Goal: Task Accomplishment & Management: Use online tool/utility

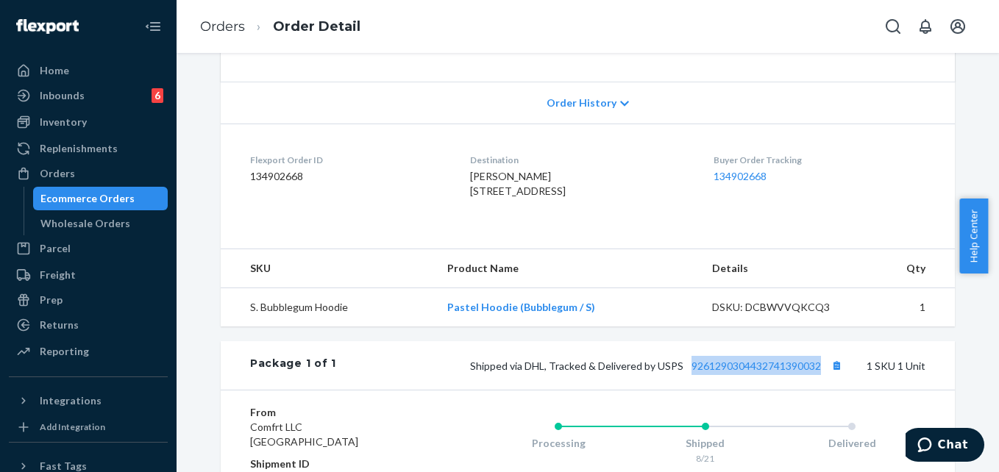
scroll to position [282, 0]
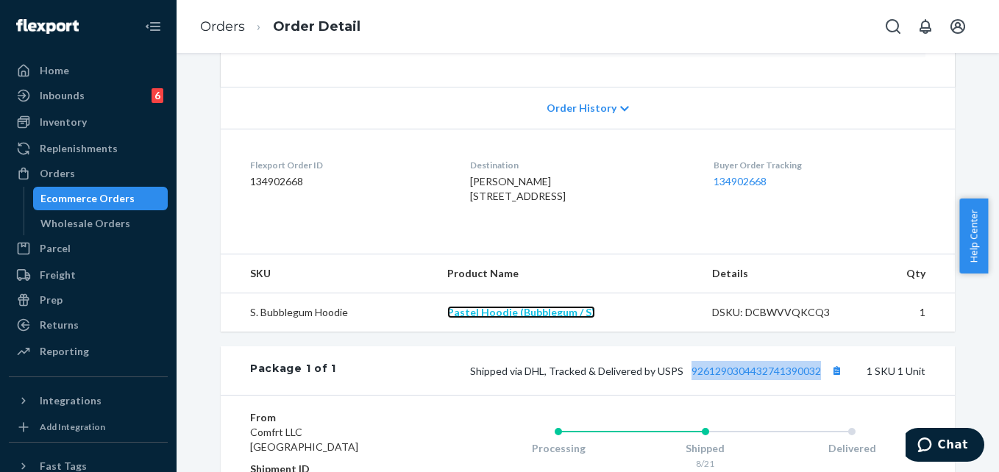
click at [540, 318] on link "Pastel Hoodie (Bubblegum / S)" at bounding box center [521, 312] width 148 height 13
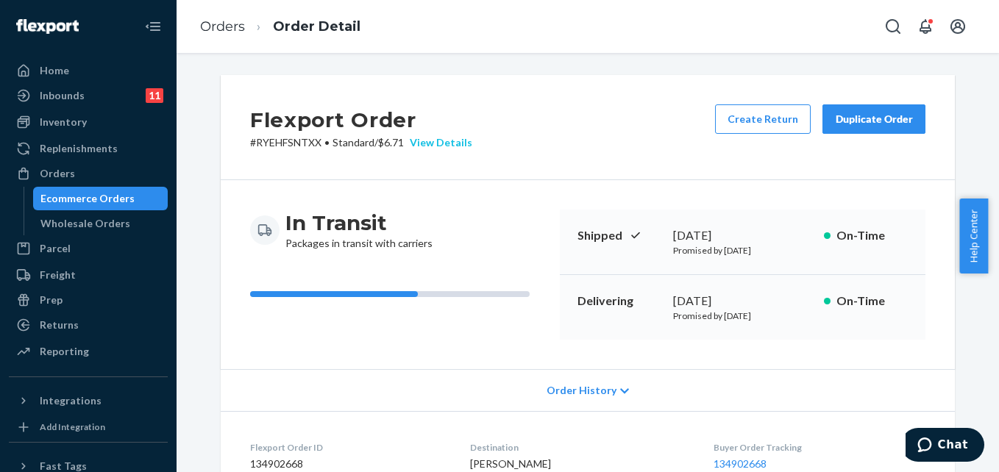
click at [445, 146] on div "View Details" at bounding box center [438, 142] width 68 height 15
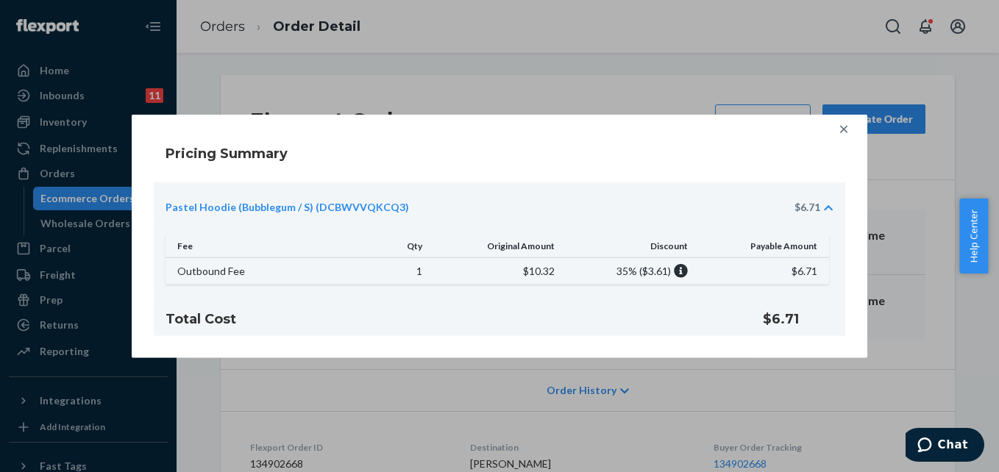
click at [830, 210] on icon at bounding box center [828, 208] width 9 height 10
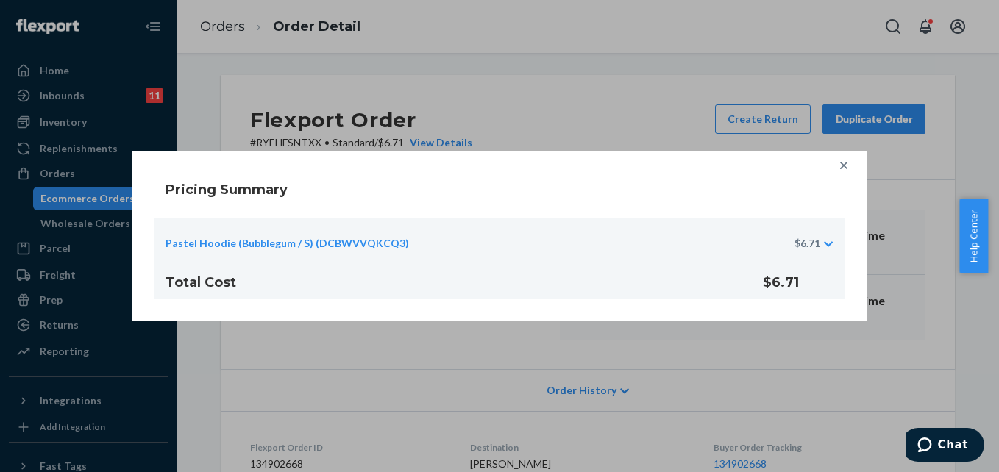
click at [832, 233] on div "Pastel Hoodie (Bubblegum / S) (DCBWVVQKCQ3) $6.71" at bounding box center [499, 238] width 691 height 41
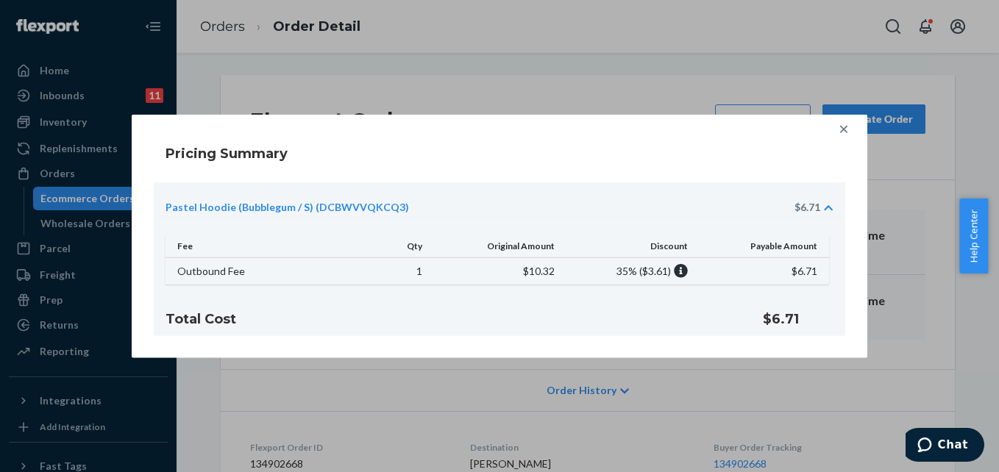
click at [844, 132] on icon at bounding box center [843, 129] width 15 height 15
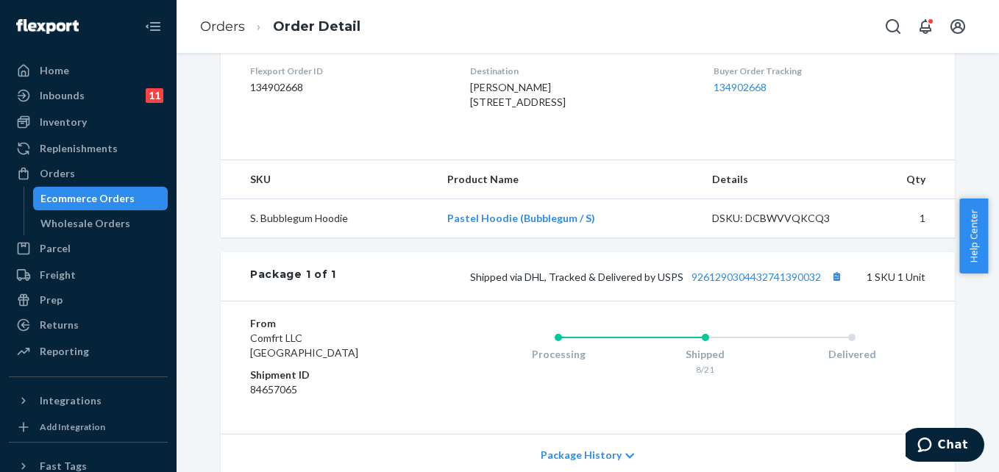
scroll to position [368, 0]
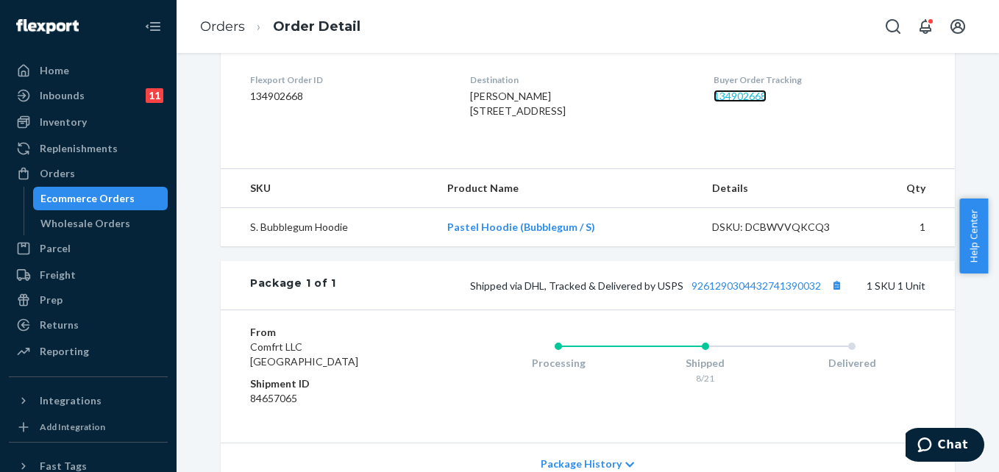
click at [732, 99] on link "134902668" at bounding box center [739, 96] width 53 height 13
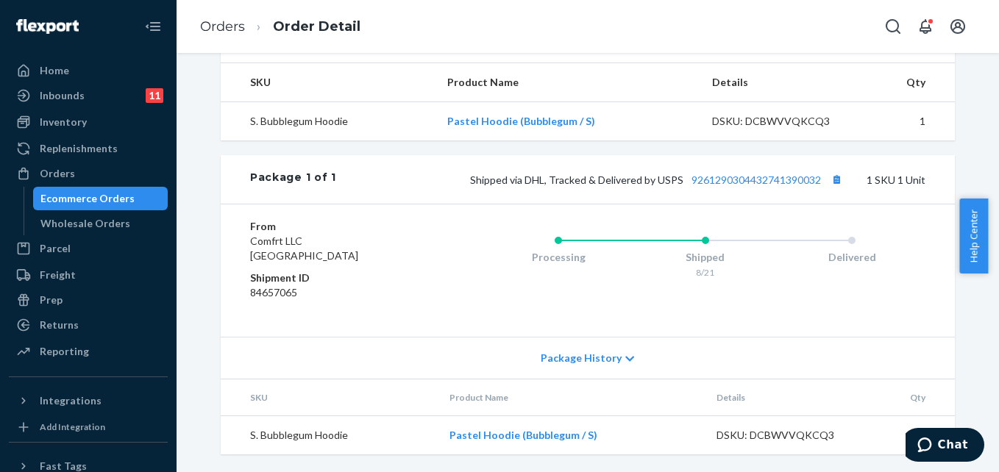
scroll to position [503, 0]
click at [626, 360] on icon at bounding box center [630, 358] width 9 height 5
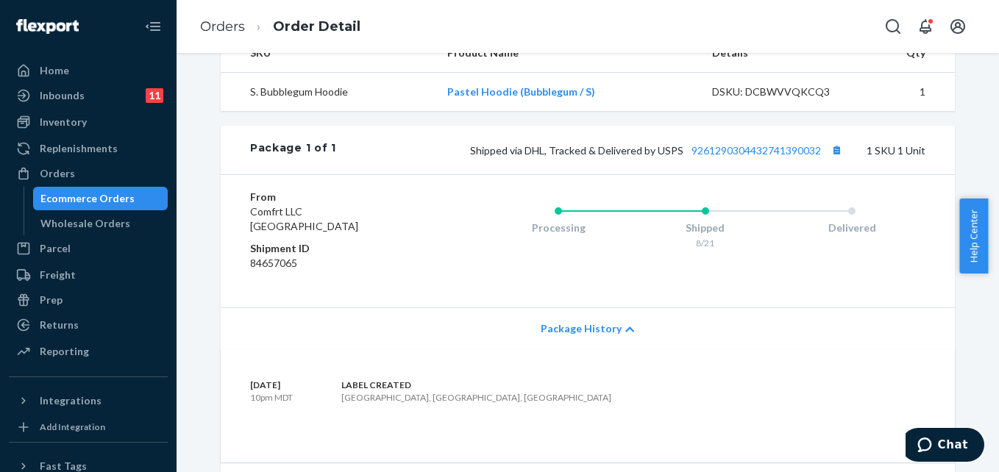
click at [625, 335] on icon at bounding box center [629, 329] width 9 height 10
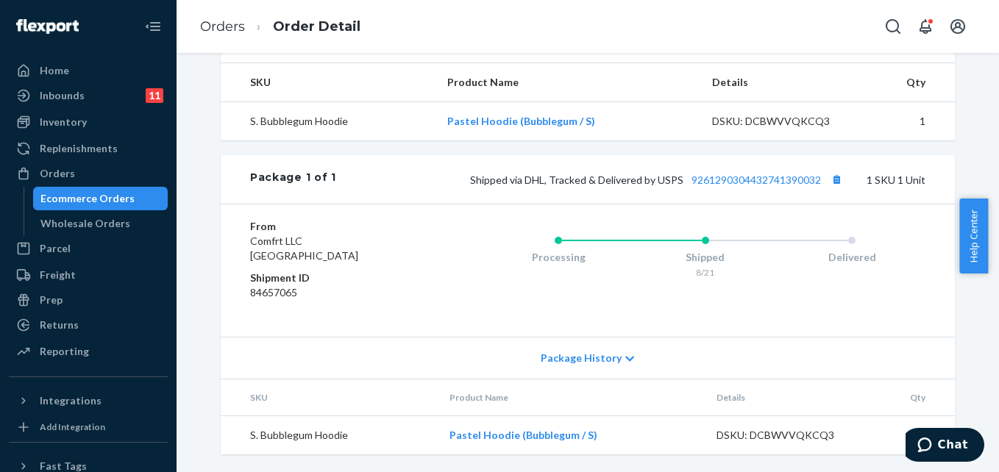
click at [626, 360] on icon at bounding box center [630, 358] width 9 height 5
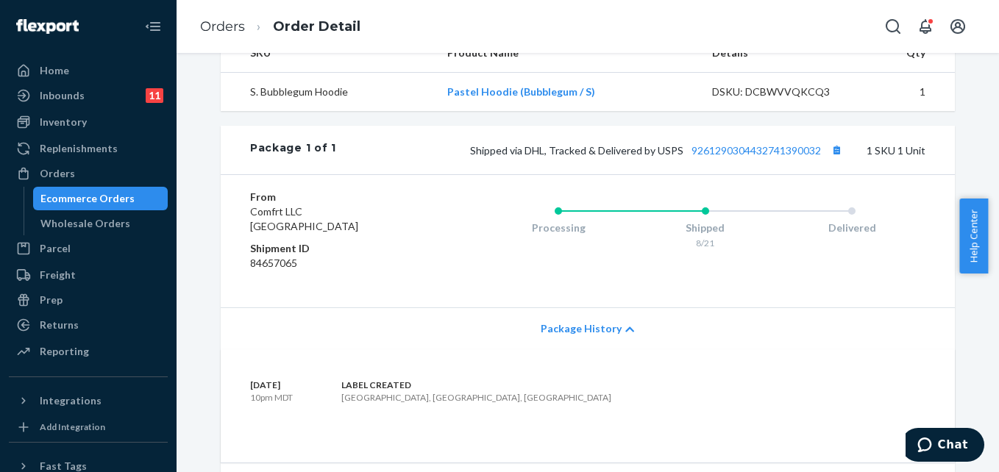
click at [625, 335] on icon at bounding box center [629, 329] width 9 height 10
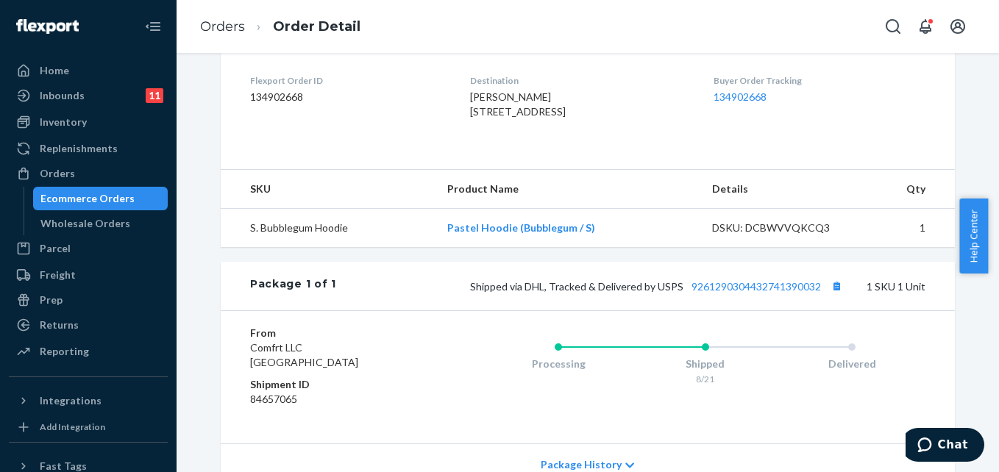
scroll to position [368, 0]
click at [746, 292] on link "9261290304432741390032" at bounding box center [755, 286] width 129 height 13
click at [220, 28] on link "Orders" at bounding box center [222, 26] width 45 height 16
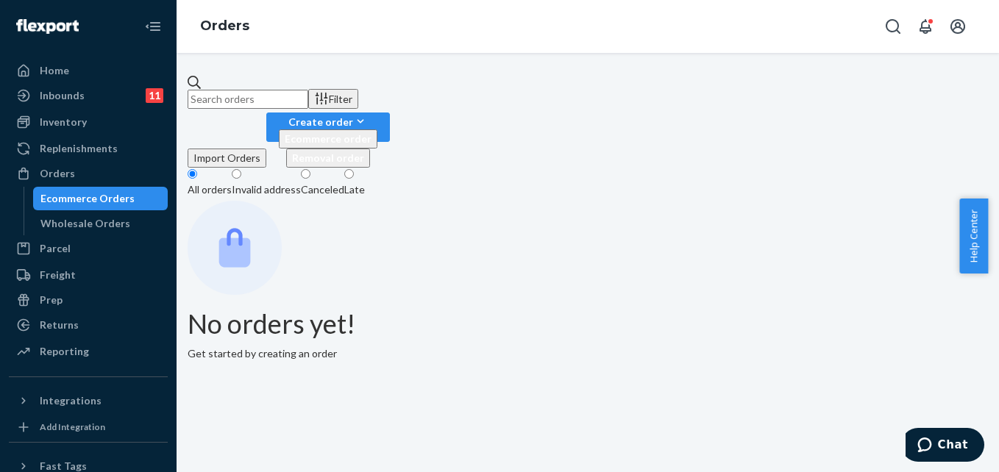
click at [298, 98] on input "text" at bounding box center [248, 99] width 121 height 19
paste input "254681504"
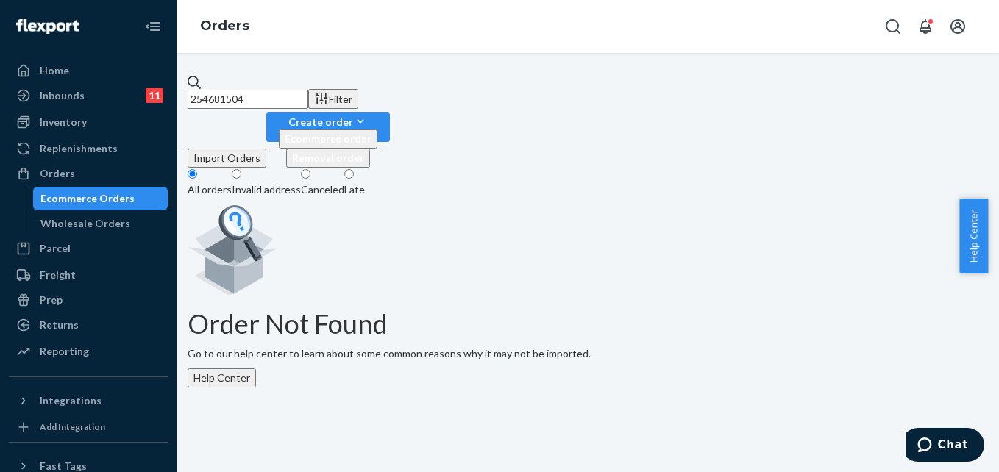
click at [81, 195] on div "Ecommerce Orders" at bounding box center [87, 198] width 94 height 15
click at [308, 94] on input "254681504" at bounding box center [248, 99] width 121 height 19
paste input "[PERSON_NAME]"
type input "[PERSON_NAME]"
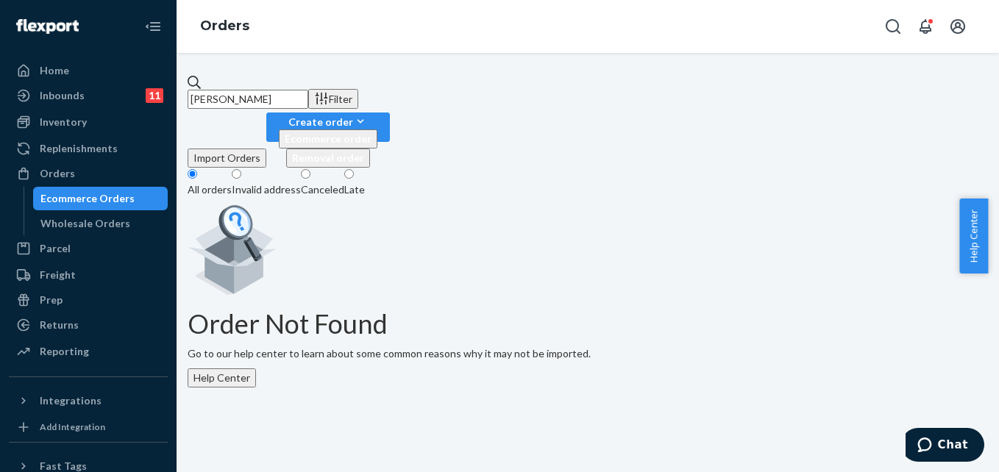
scroll to position [14, 0]
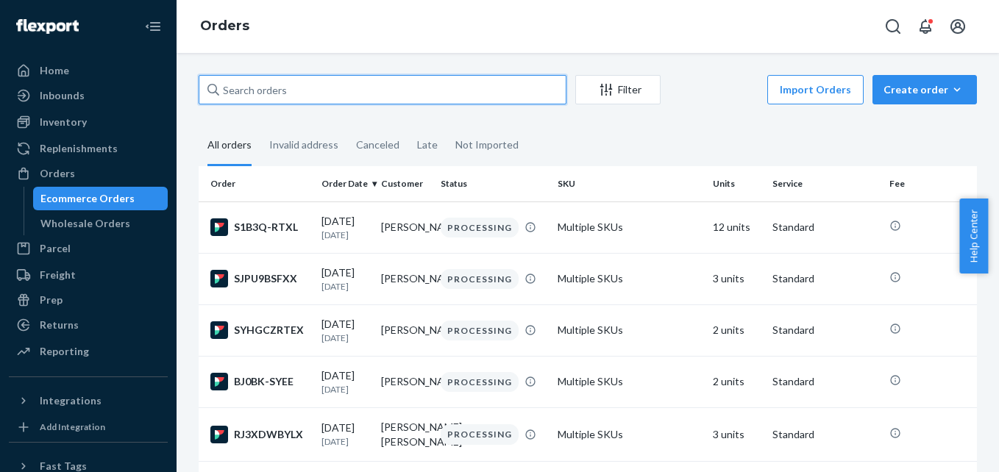
click at [286, 84] on input "text" at bounding box center [383, 89] width 368 height 29
paste input "254681504"
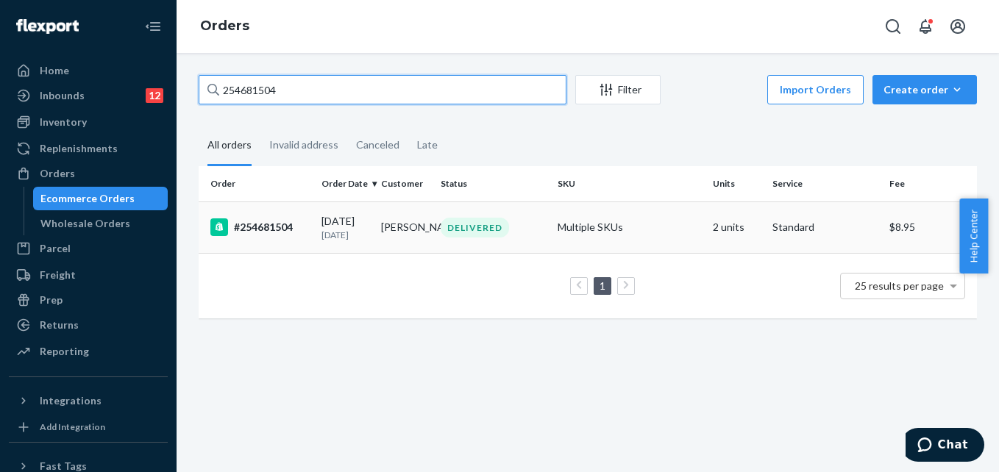
type input "254681504"
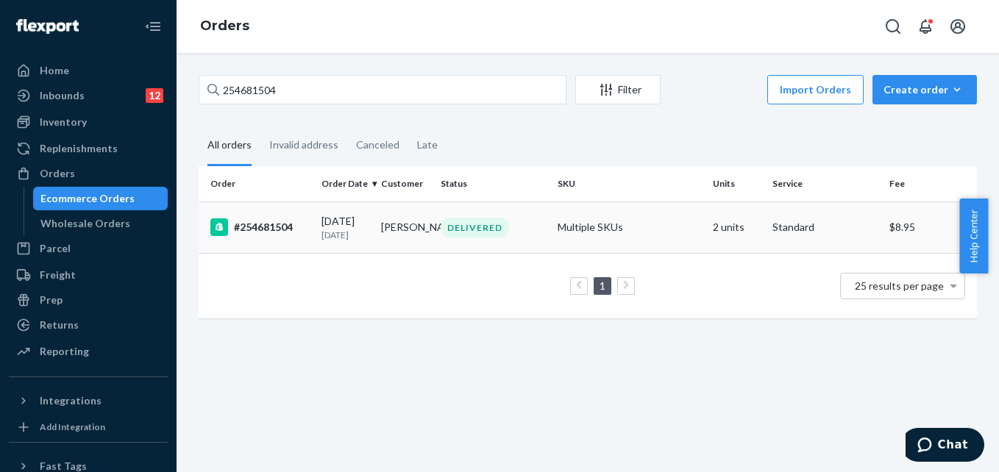
click at [552, 221] on td "Multiple SKUs" at bounding box center [630, 227] width 156 height 51
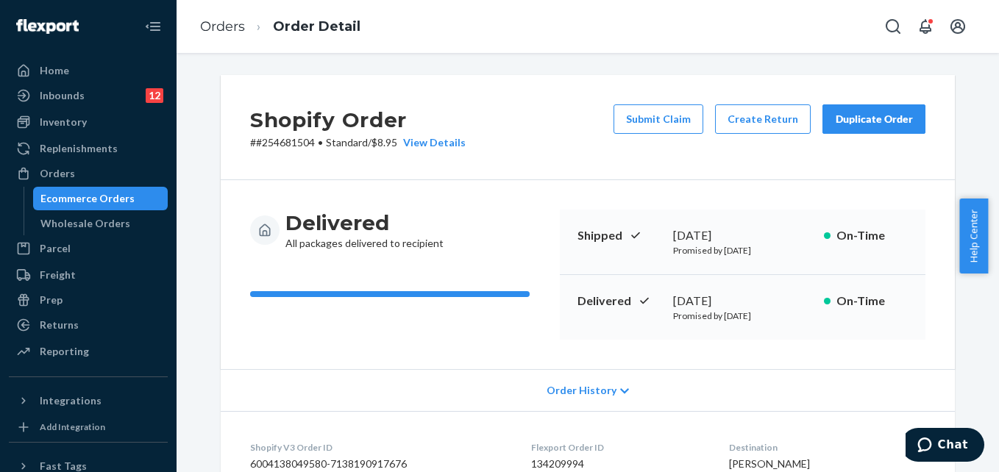
click at [883, 115] on div "Duplicate Order" at bounding box center [874, 119] width 78 height 15
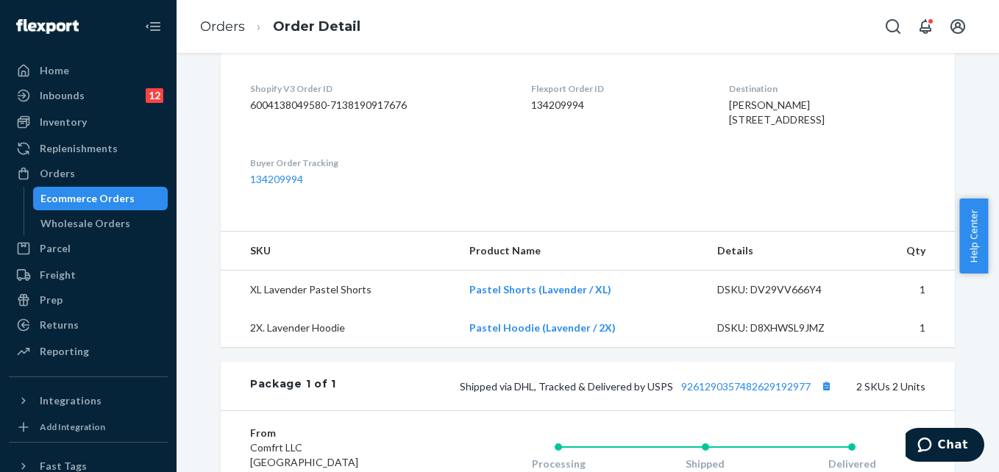
scroll to position [441, 0]
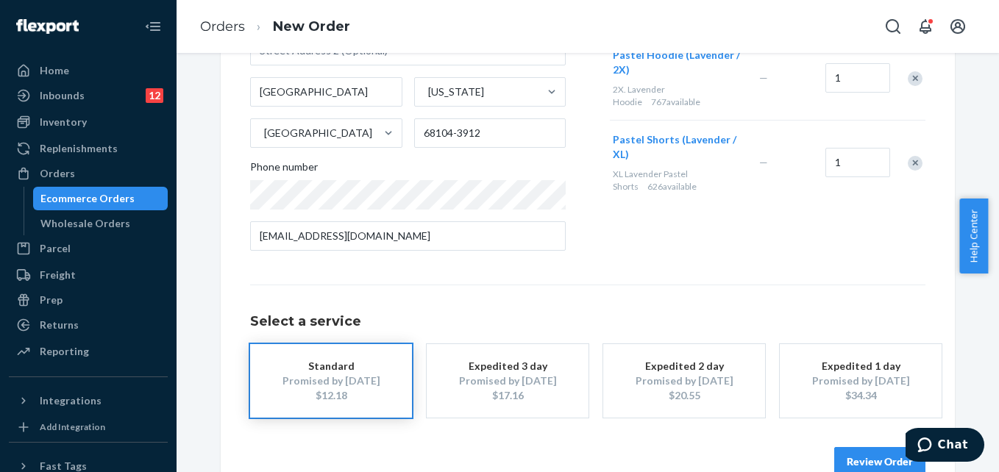
scroll to position [271, 0]
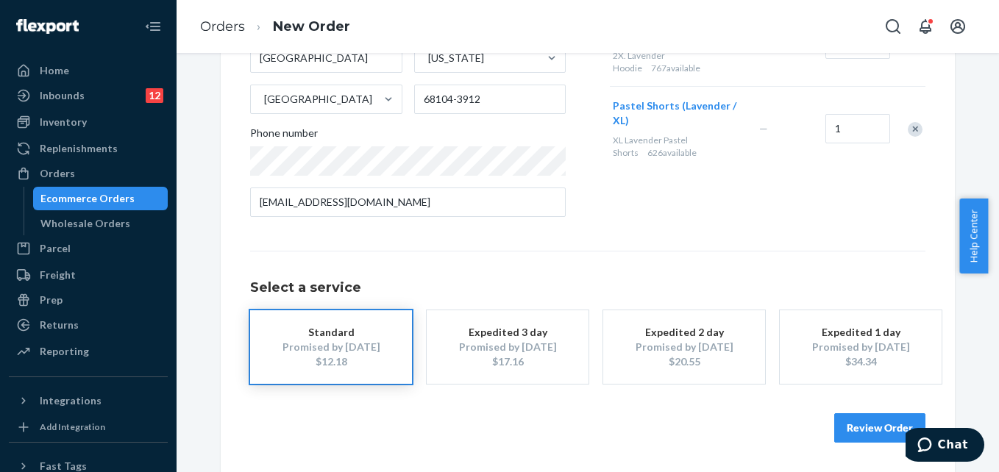
click at [855, 432] on button "Review Order" at bounding box center [879, 427] width 91 height 29
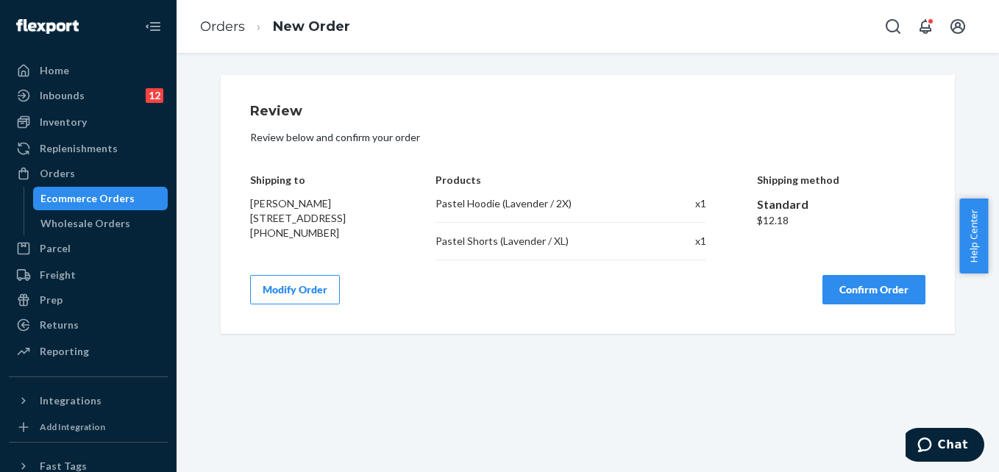
scroll to position [0, 0]
click at [857, 291] on button "Confirm Order" at bounding box center [873, 289] width 103 height 29
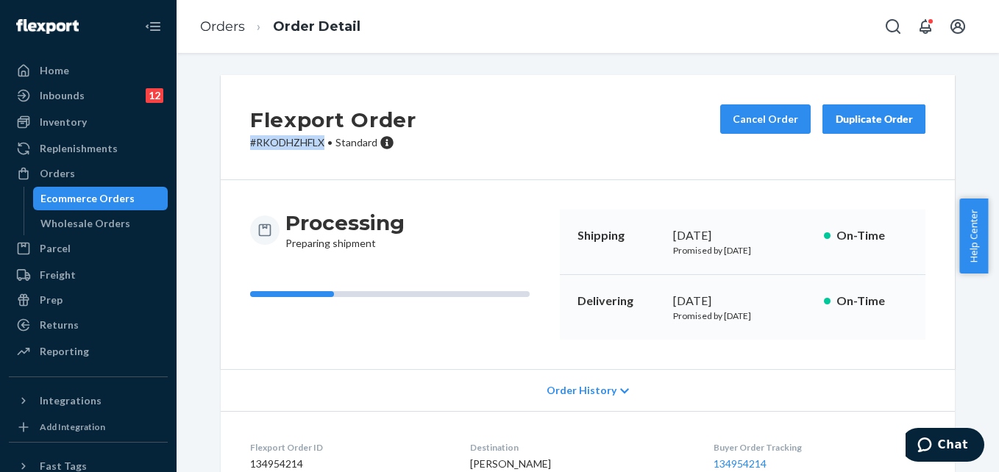
drag, startPoint x: 238, startPoint y: 138, endPoint x: 321, endPoint y: 138, distance: 83.9
click at [321, 138] on div "Flexport Order # RKODHZHFLX • Standard Cancel Order Duplicate Order" at bounding box center [588, 127] width 734 height 105
copy p "# RKODHZHFLX"
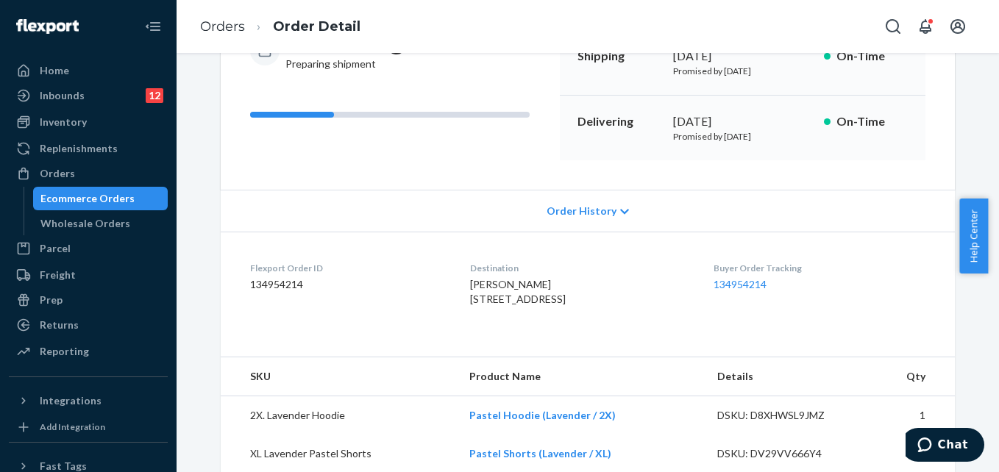
scroll to position [154, 0]
